Goal: Communication & Community: Answer question/provide support

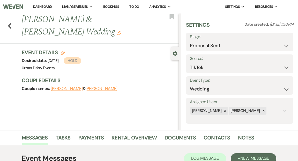
select select "6"
select select "19"
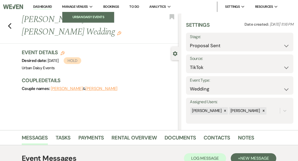
click at [88, 16] on li "Urban Daisy Events" at bounding box center [88, 16] width 47 height 5
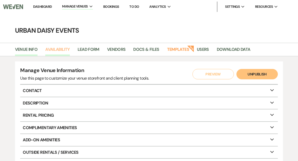
click at [64, 53] on link "Availability" at bounding box center [57, 51] width 24 height 10
select select "2"
select select "2026"
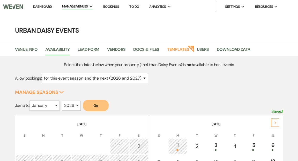
click at [58, 105] on select "January February March April May June July August September October November De…" at bounding box center [45, 105] width 30 height 10
select select "9"
click at [31, 100] on select "January February March April May June July August September October November De…" at bounding box center [45, 105] width 30 height 10
click at [95, 104] on button "Go" at bounding box center [96, 105] width 26 height 11
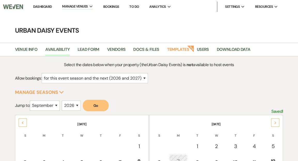
click at [43, 5] on link "Dashboard" at bounding box center [42, 6] width 19 height 4
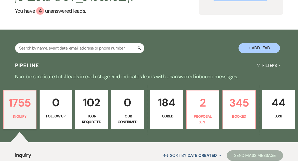
scroll to position [87, 0]
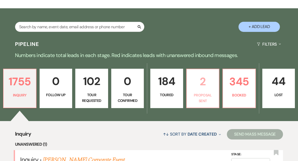
click at [205, 92] on p "Proposal Sent" at bounding box center [203, 98] width 26 height 12
select select "6"
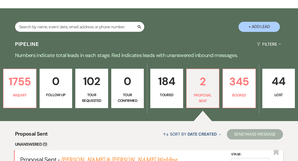
click at [120, 155] on link "[PERSON_NAME] & [PERSON_NAME] Wedding" at bounding box center [119, 159] width 116 height 9
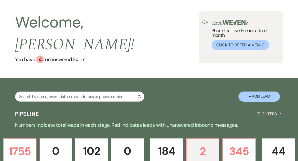
select select "6"
select select "19"
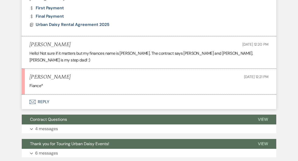
scroll to position [408, 0]
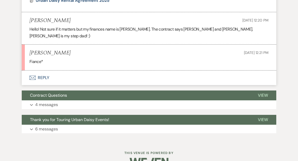
click at [45, 71] on button "Envelope Reply" at bounding box center [149, 77] width 255 height 14
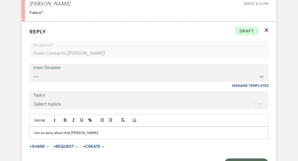
scroll to position [468, 0]
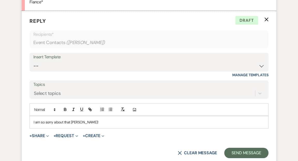
click at [89, 119] on p "I am so sorry about that [PERSON_NAME]!" at bounding box center [149, 122] width 231 height 6
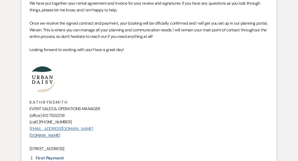
scroll to position [235, 0]
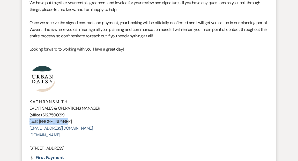
drag, startPoint x: 62, startPoint y: 121, endPoint x: 28, endPoint y: 119, distance: 34.0
click at [28, 119] on li "Amy Knight to: Event Contacts Expand Info Aug 20, 2025, 11:02 AM Weven Check No…" at bounding box center [149, 77] width 255 height 218
click at [107, 121] on p "(cell) [PHONE_NUMBER]" at bounding box center [149, 121] width 239 height 7
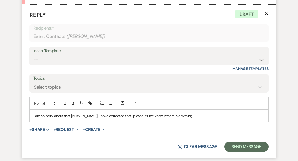
scroll to position [475, 0]
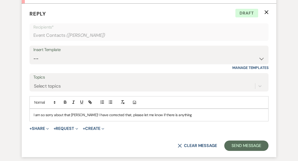
click at [178, 112] on p "I am so sorry about that Taylor! I have corrected that, please let me know if t…" at bounding box center [149, 115] width 231 height 6
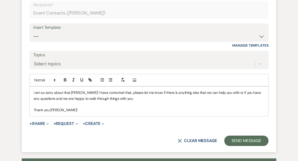
scroll to position [507, 0]
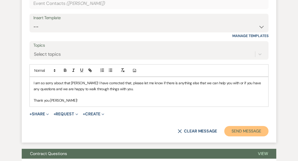
click at [252, 126] on button "Send Message" at bounding box center [246, 131] width 44 height 10
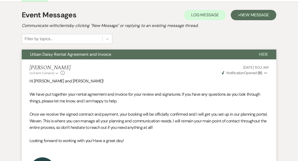
scroll to position [0, 0]
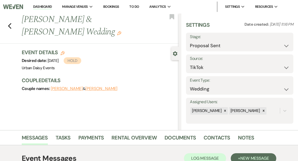
click at [45, 6] on link "Dashboard" at bounding box center [42, 6] width 19 height 5
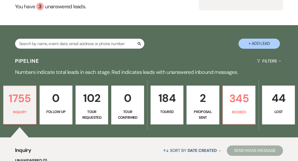
scroll to position [110, 0]
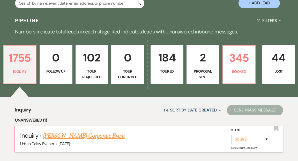
click at [100, 131] on link "[PERSON_NAME] Corporate Event" at bounding box center [84, 135] width 82 height 9
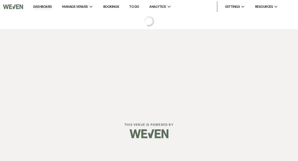
select select "5"
select select "9"
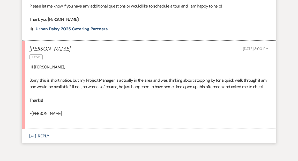
scroll to position [687, 0]
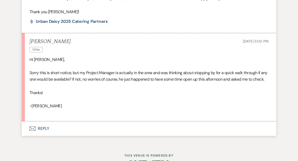
click at [43, 134] on button "Envelope Reply" at bounding box center [149, 128] width 255 height 14
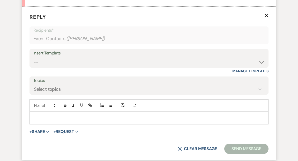
scroll to position [810, 0]
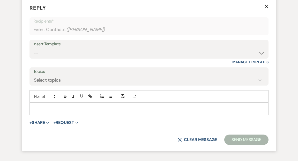
click at [42, 111] on div at bounding box center [149, 109] width 239 height 12
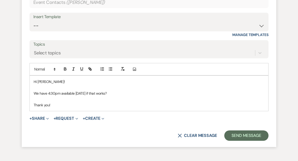
scroll to position [846, 0]
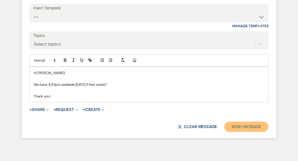
click at [237, 131] on button "Send Message" at bounding box center [246, 126] width 44 height 10
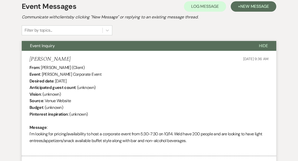
scroll to position [0, 0]
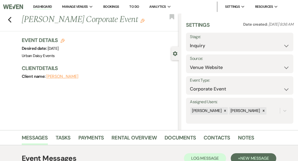
click at [40, 6] on link "Dashboard" at bounding box center [42, 6] width 19 height 5
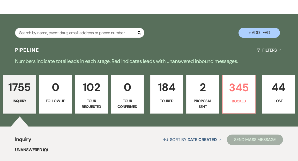
scroll to position [94, 0]
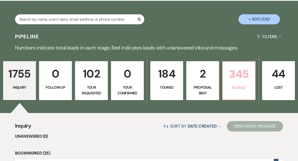
click at [245, 66] on p "345" at bounding box center [239, 73] width 26 height 17
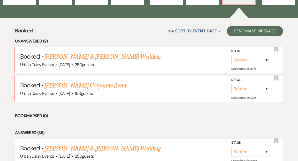
scroll to position [194, 0]
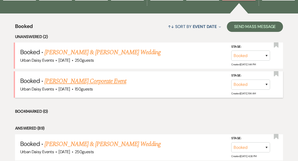
click at [94, 76] on link "Kayla Loew's Corporate Event" at bounding box center [86, 80] width 82 height 9
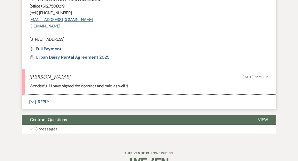
scroll to position [311, 0]
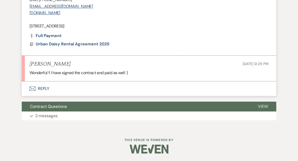
click at [42, 88] on button "Envelope Reply" at bounding box center [149, 88] width 255 height 14
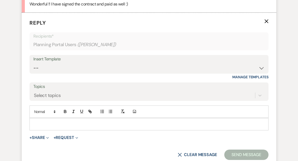
scroll to position [389, 0]
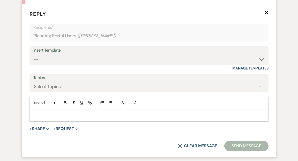
click at [44, 112] on p at bounding box center [149, 115] width 231 height 6
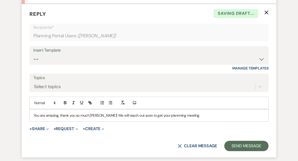
click at [159, 115] on p "You are amazing, thank you so much Kayla! We will reach out soon to get your pl…" at bounding box center [149, 115] width 231 height 6
click at [187, 116] on p "You are amazing, thank you so much Kayla! We will reach out soon to get your pl…" at bounding box center [149, 115] width 231 height 6
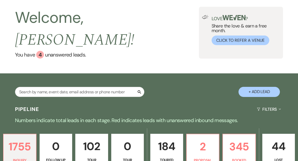
scroll to position [48, 0]
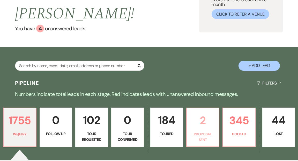
click at [201, 131] on p "Proposal Sent" at bounding box center [203, 137] width 26 height 12
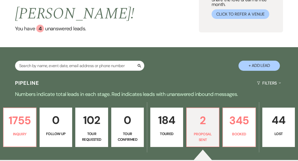
select select "6"
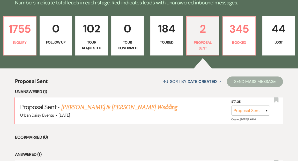
scroll to position [141, 0]
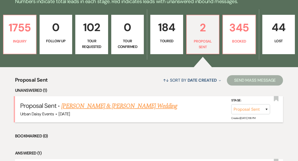
click at [126, 101] on link "[PERSON_NAME] & [PERSON_NAME] Wedding" at bounding box center [119, 105] width 116 height 9
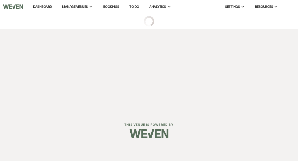
select select "6"
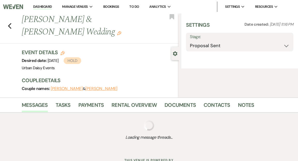
select select "19"
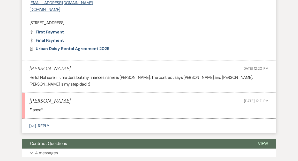
scroll to position [361, 0]
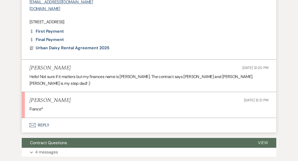
click at [42, 118] on button "Envelope Reply" at bounding box center [149, 125] width 255 height 14
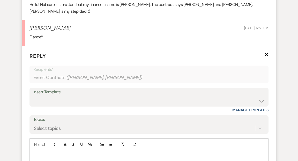
scroll to position [445, 0]
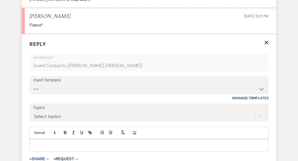
click at [41, 142] on p at bounding box center [149, 145] width 231 height 6
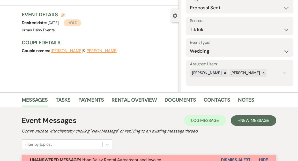
scroll to position [0, 0]
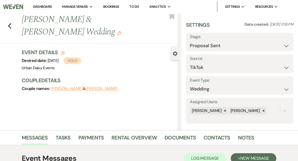
click at [94, 88] on button "[PERSON_NAME]" at bounding box center [101, 88] width 32 height 4
select select "1"
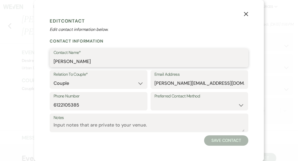
drag, startPoint x: 84, startPoint y: 61, endPoint x: 52, endPoint y: 62, distance: 32.6
click at [52, 62] on div "Contact Name* [PERSON_NAME]" at bounding box center [149, 57] width 199 height 19
type input "[PERSON_NAME]"
click at [219, 140] on button "Save Contact" at bounding box center [226, 140] width 44 height 10
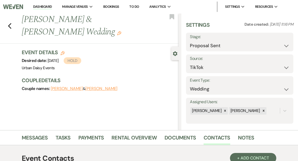
click at [85, 86] on button "[PERSON_NAME]" at bounding box center [101, 88] width 32 height 4
select select "1"
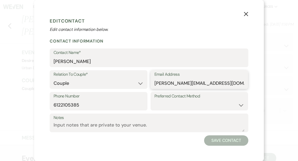
drag, startPoint x: 222, startPoint y: 84, endPoint x: 139, endPoint y: 85, distance: 83.1
click at [139, 85] on div "Relation To Couple* Couple Planner Parent of Couple Family Member Friend Other …" at bounding box center [149, 81] width 199 height 22
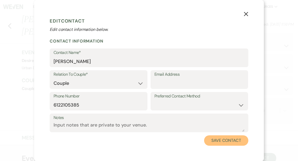
click at [217, 140] on button "Save Contact" at bounding box center [226, 140] width 44 height 10
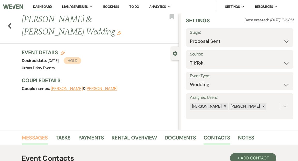
click at [31, 140] on link "Messages" at bounding box center [35, 138] width 26 height 11
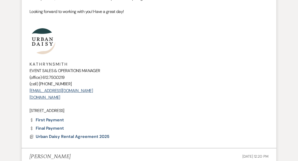
scroll to position [275, 0]
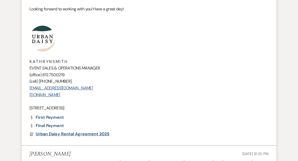
click at [94, 132] on span "Urban Daisy Rental Agreement 2025" at bounding box center [73, 133] width 74 height 5
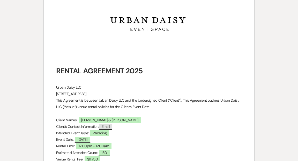
scroll to position [169, 0]
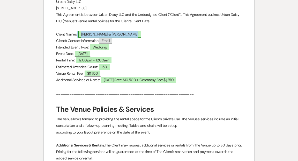
click at [100, 33] on span "[PERSON_NAME] & [PERSON_NAME]" at bounding box center [109, 34] width 63 height 7
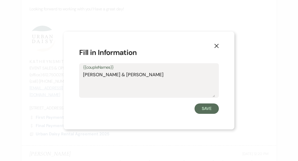
click at [111, 75] on textarea "[PERSON_NAME] & [PERSON_NAME]" at bounding box center [149, 84] width 132 height 26
type textarea "[PERSON_NAME] & [PERSON_NAME]"
click at [205, 107] on button "Save" at bounding box center [207, 108] width 24 height 10
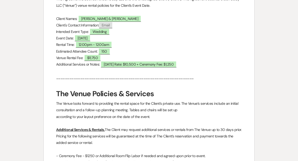
scroll to position [174, 0]
